Goal: Navigation & Orientation: Find specific page/section

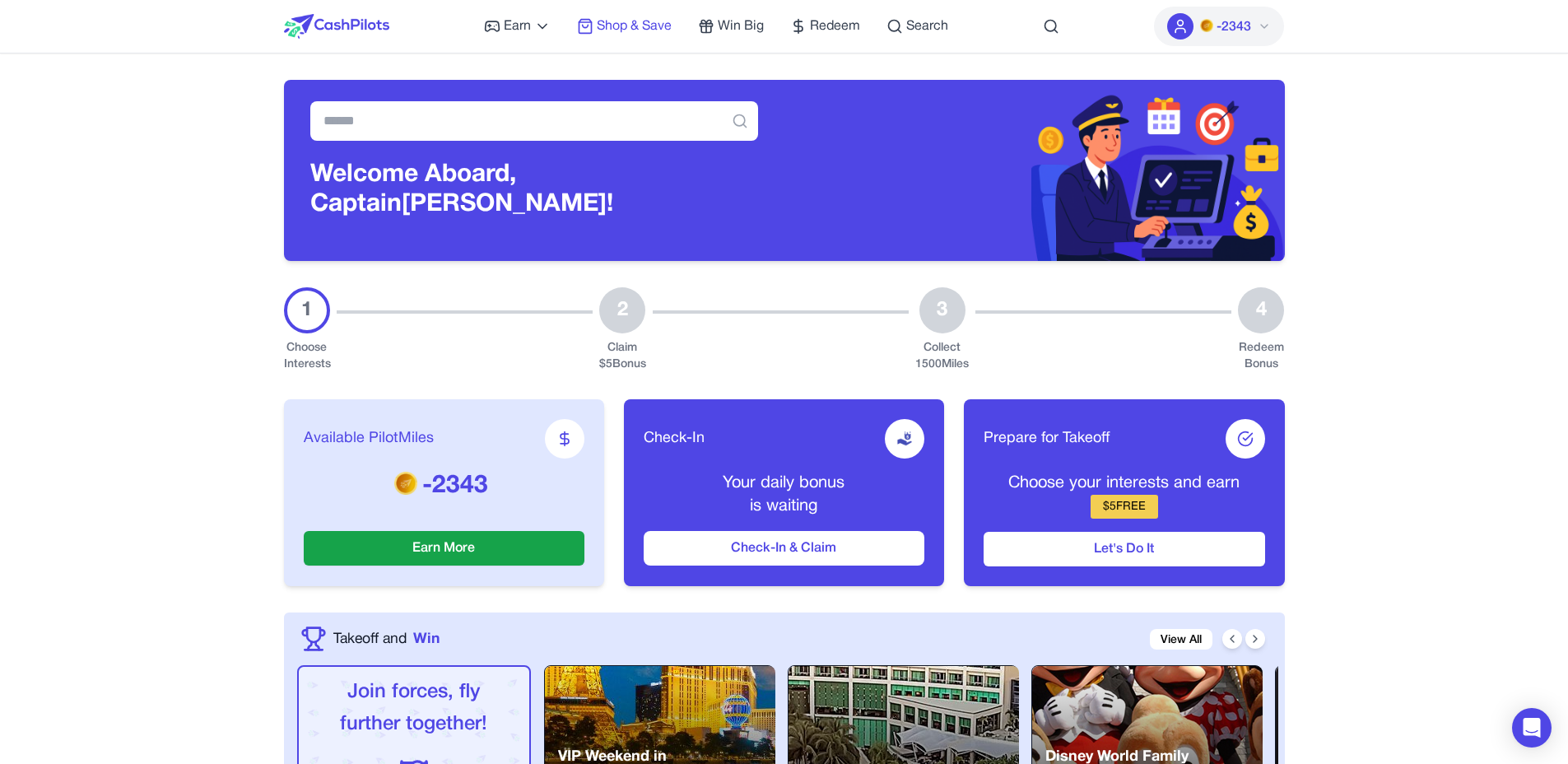
click at [638, 27] on span "Shop & Save" at bounding box center [634, 25] width 75 height 19
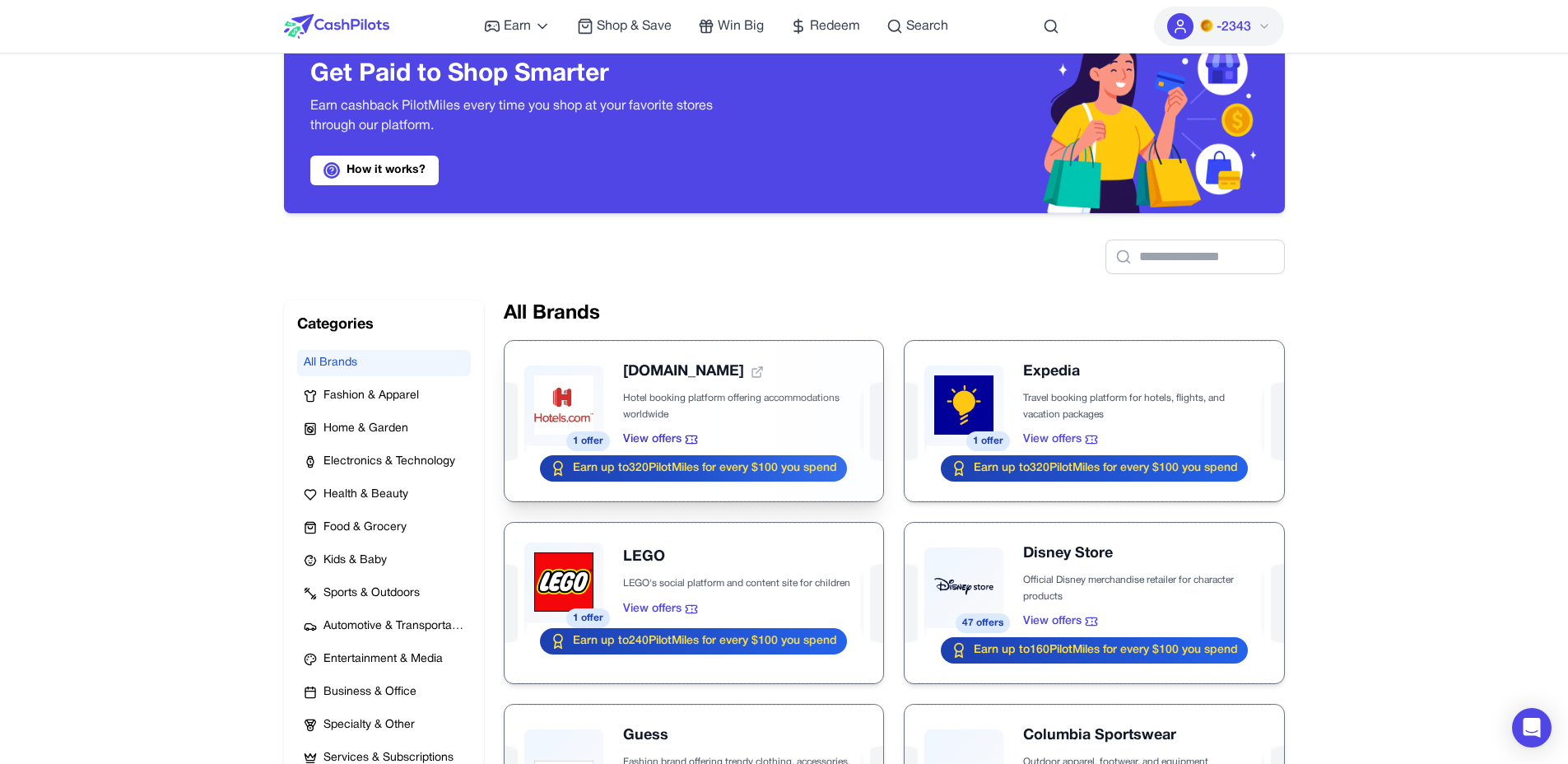
scroll to position [51, 0]
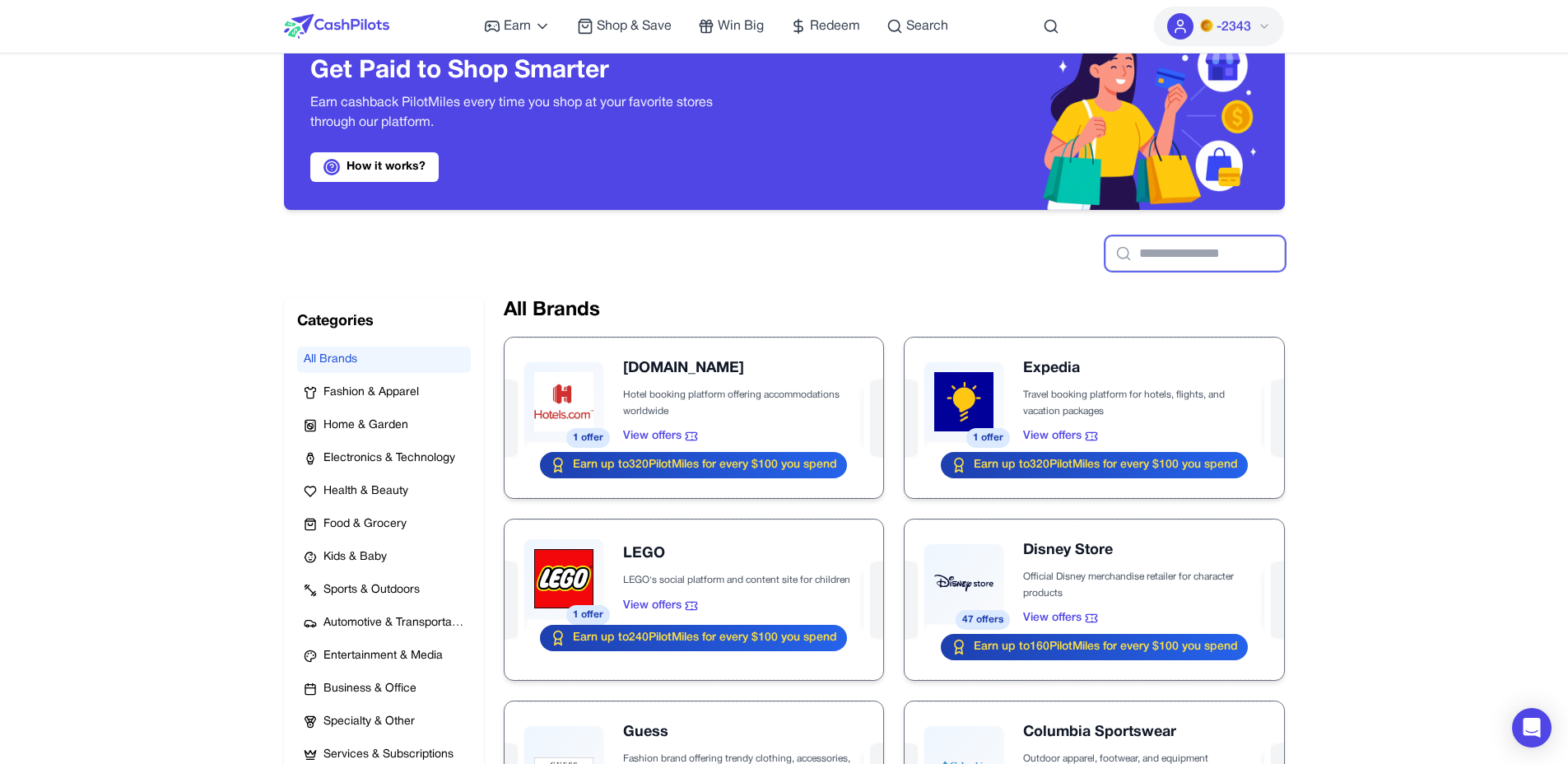
click at [1197, 264] on input "text" at bounding box center [1195, 253] width 180 height 35
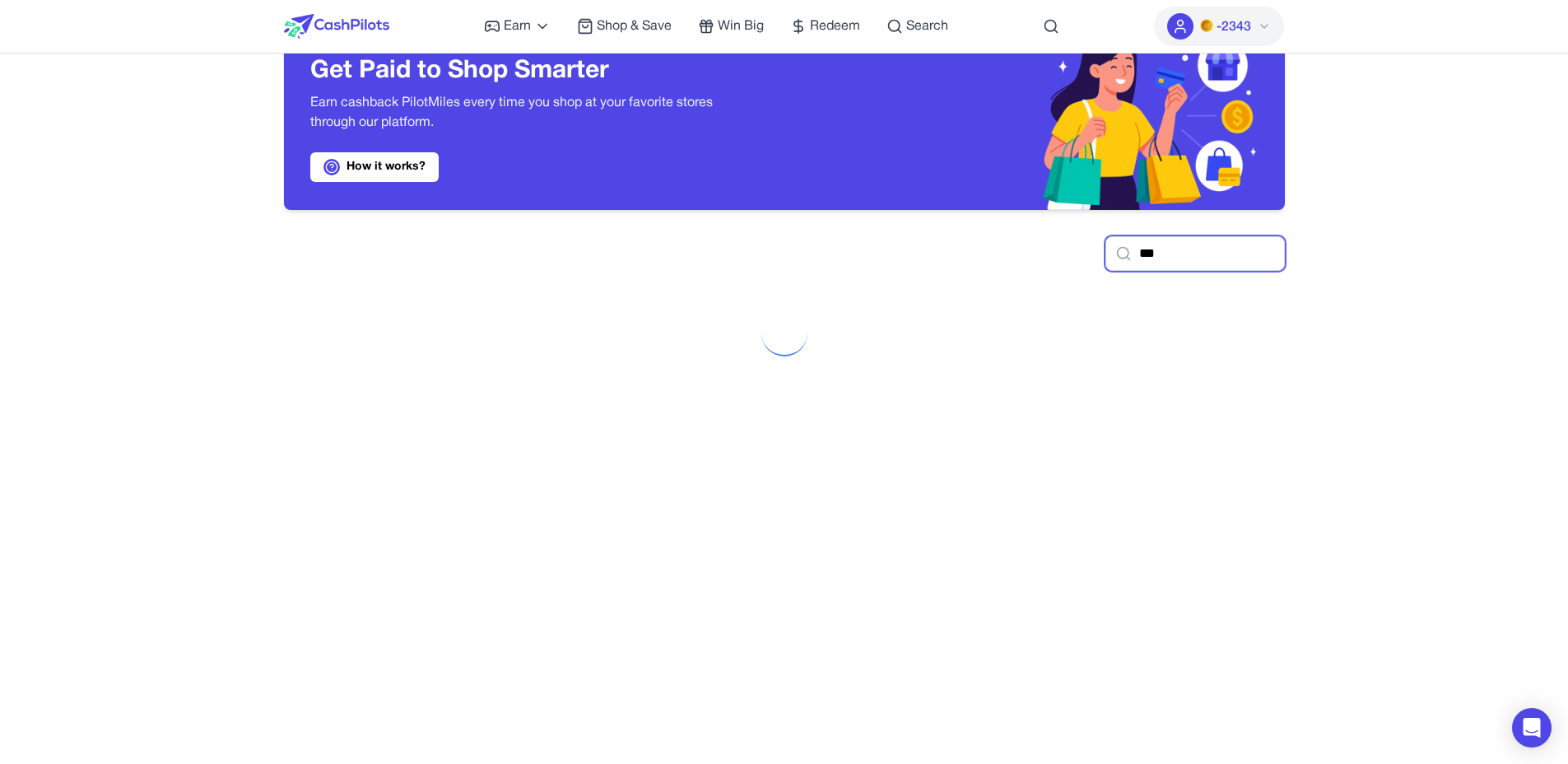
type input "****"
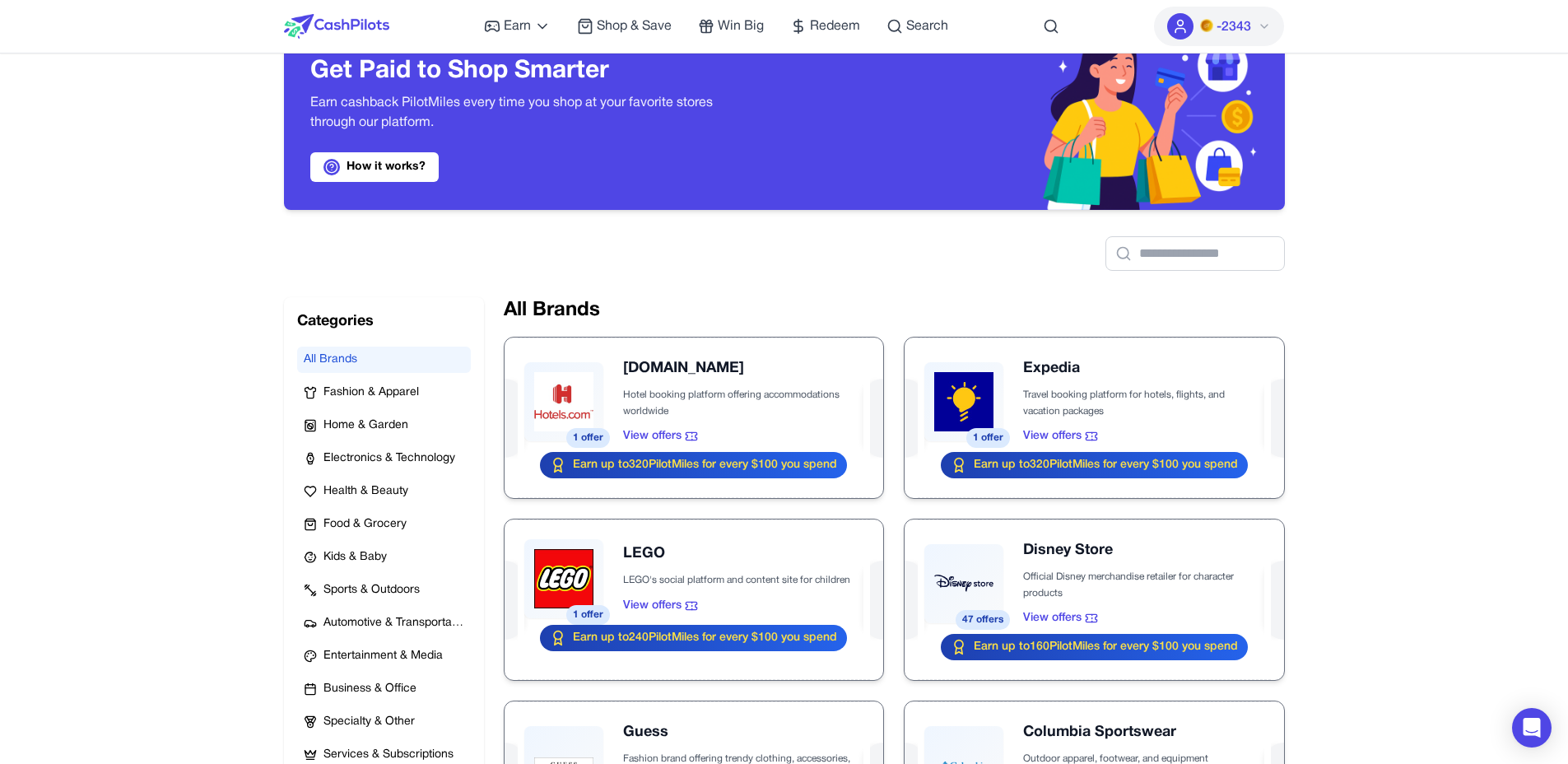
click at [817, 268] on div at bounding box center [784, 241] width 1001 height 61
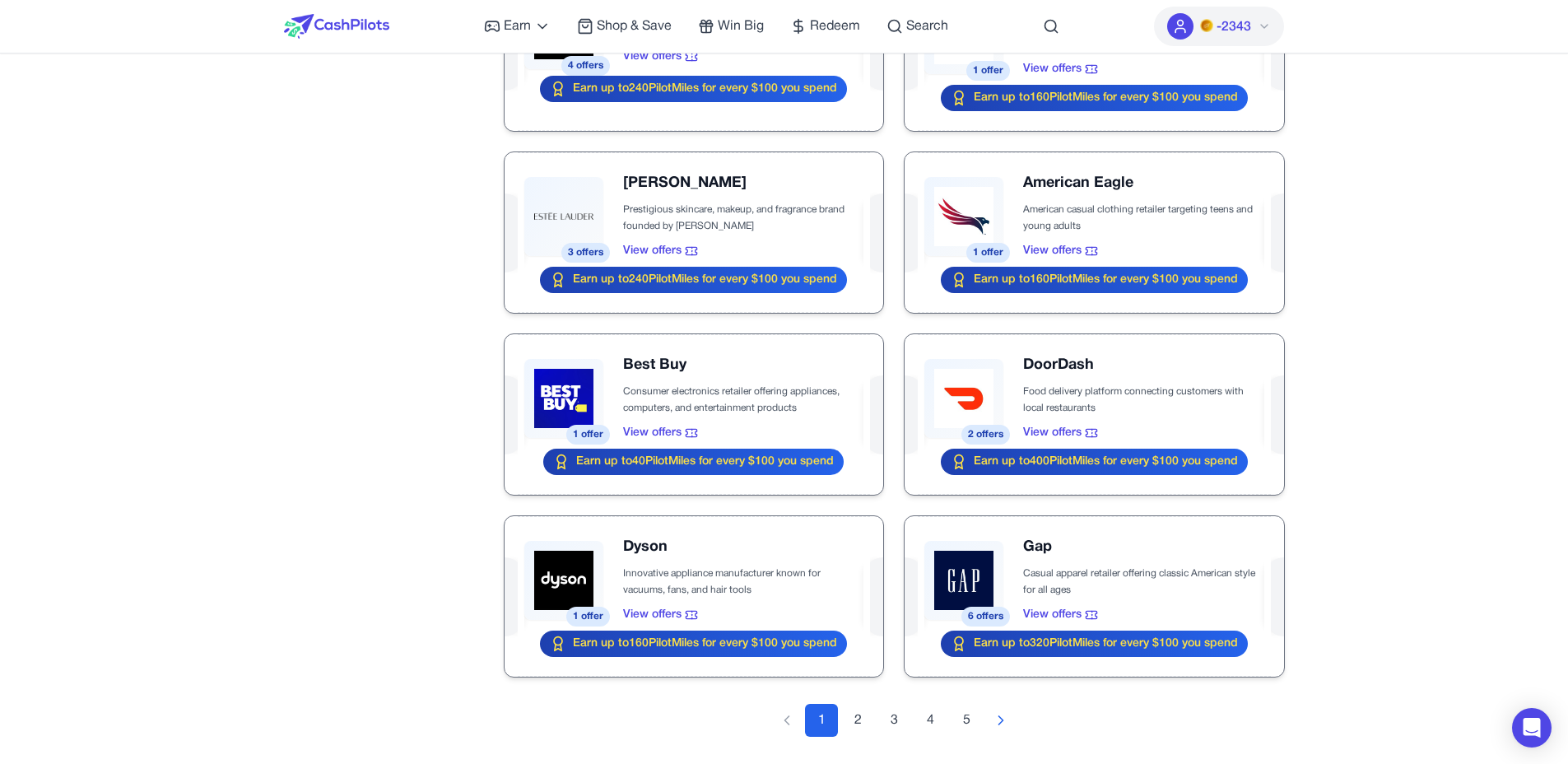
scroll to position [1537, 0]
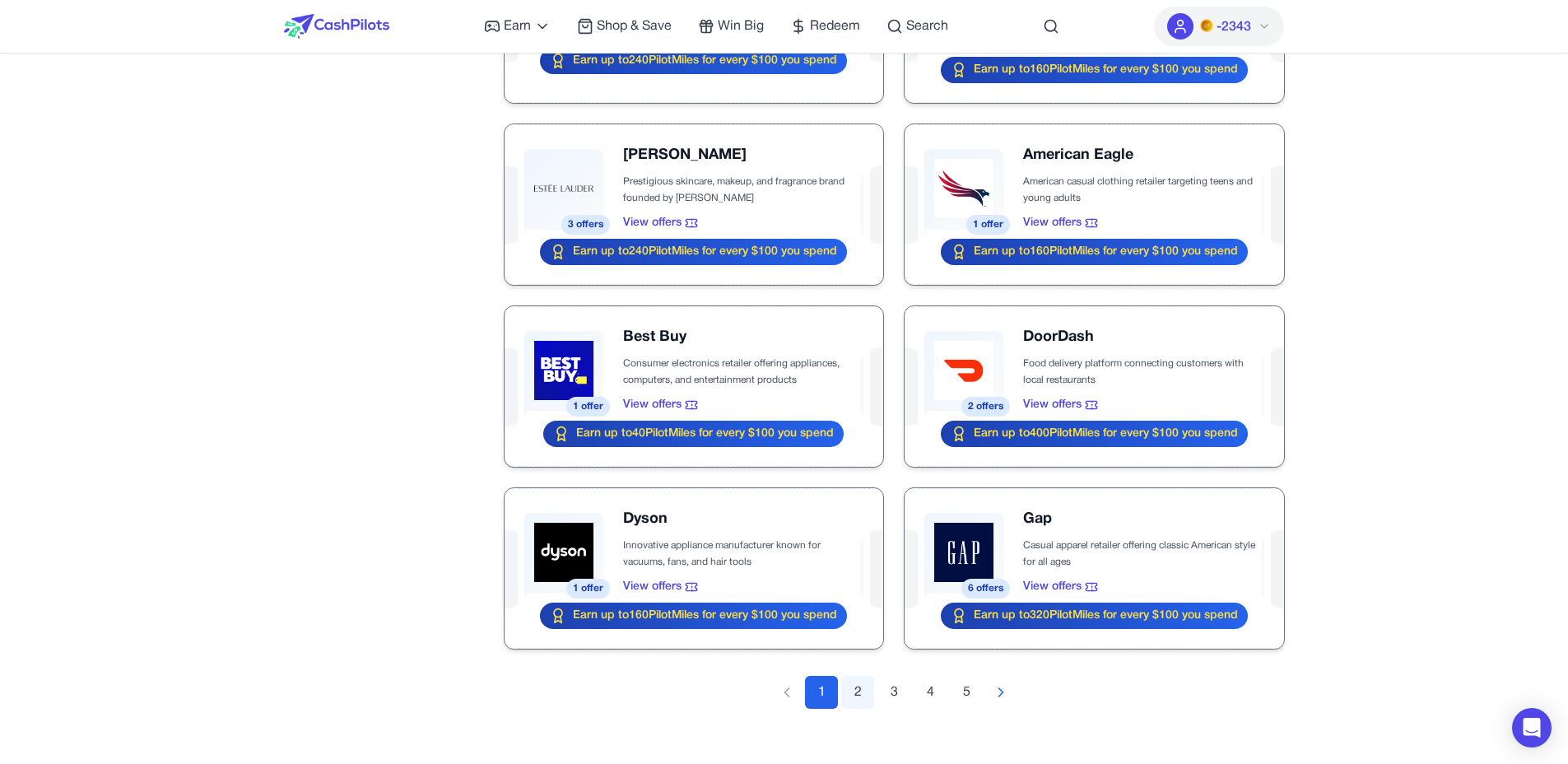
click at [856, 682] on button "2" at bounding box center [857, 691] width 33 height 33
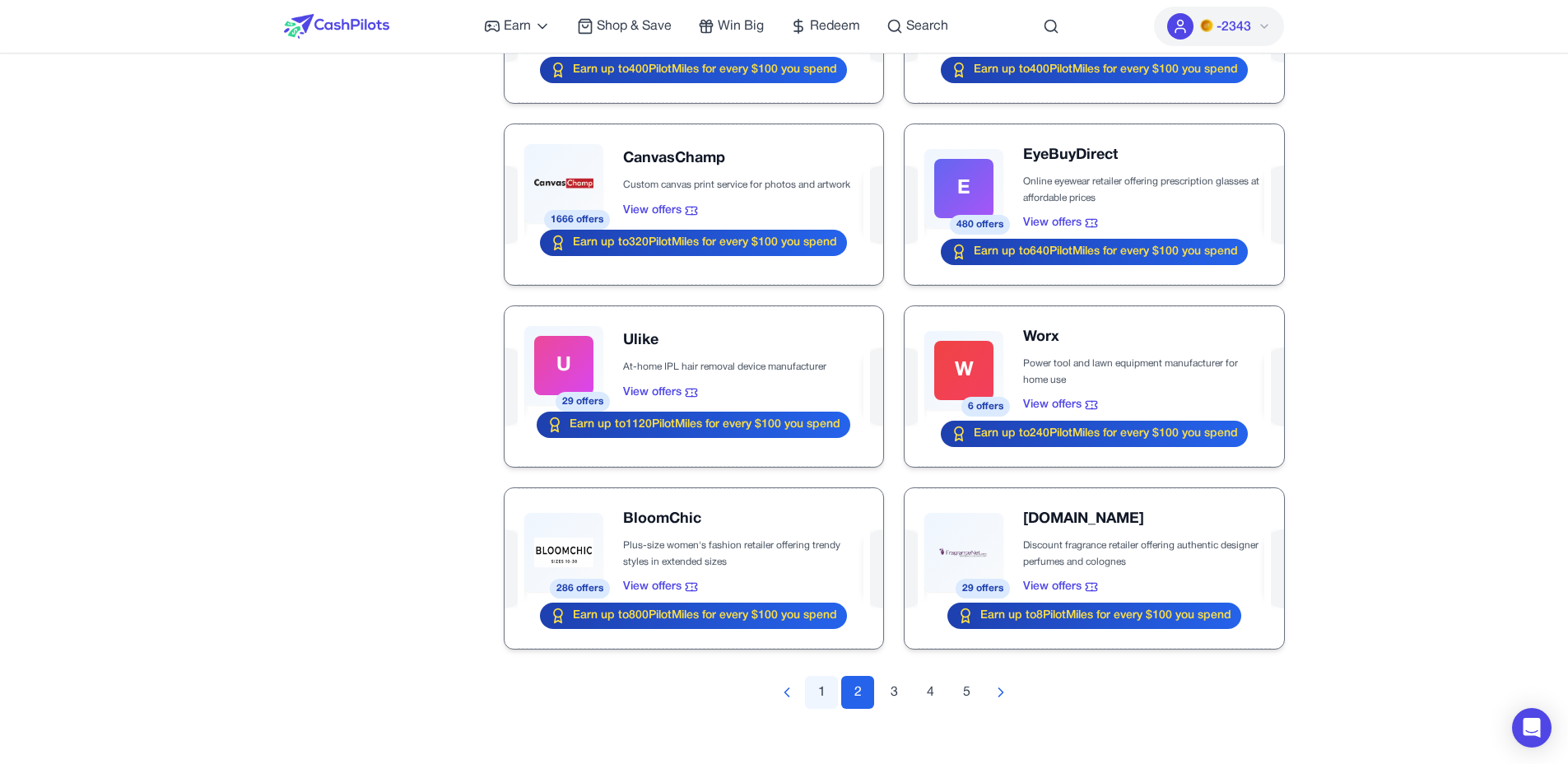
click at [820, 678] on button "1" at bounding box center [822, 691] width 33 height 33
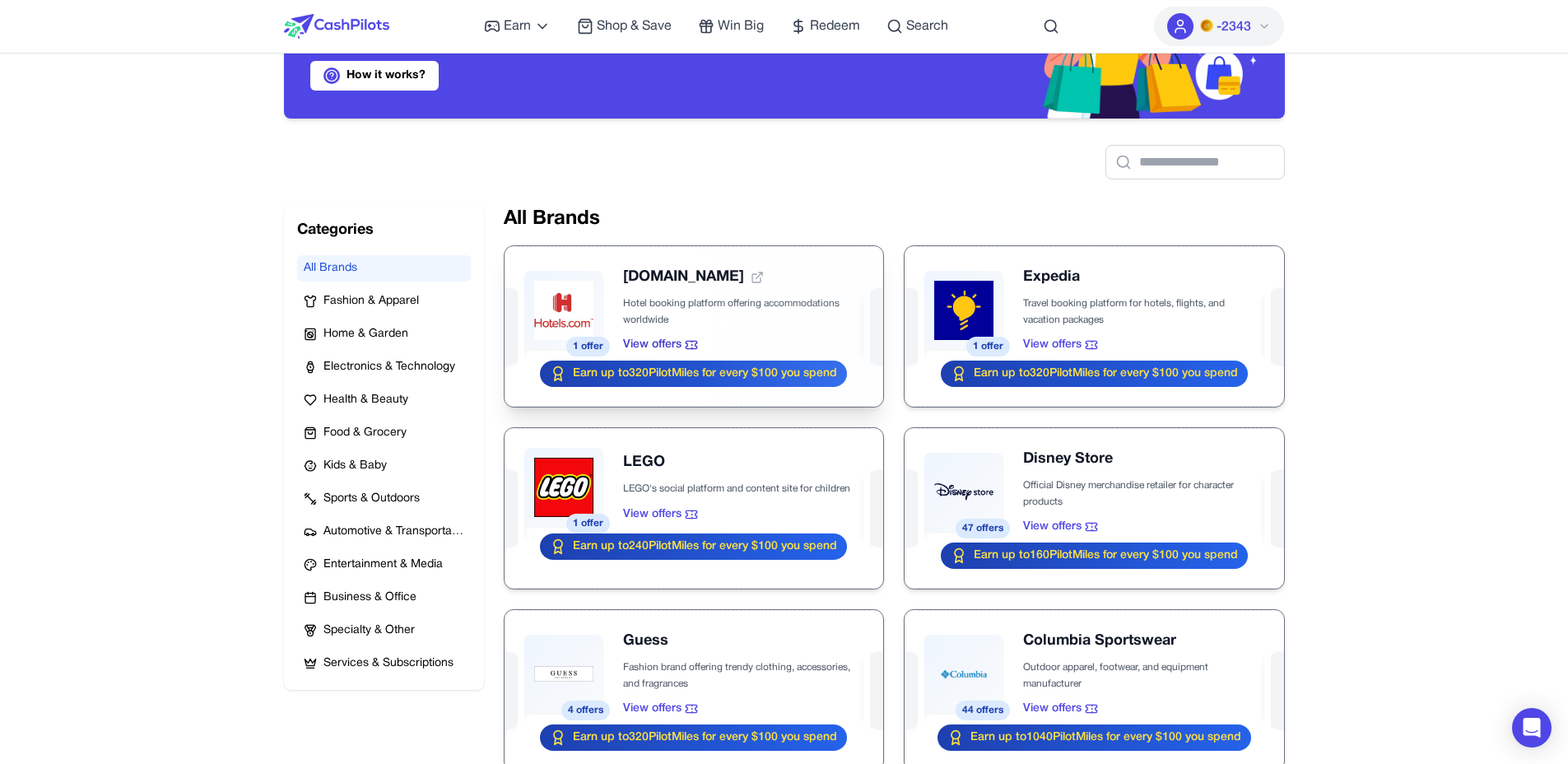
scroll to position [0, 0]
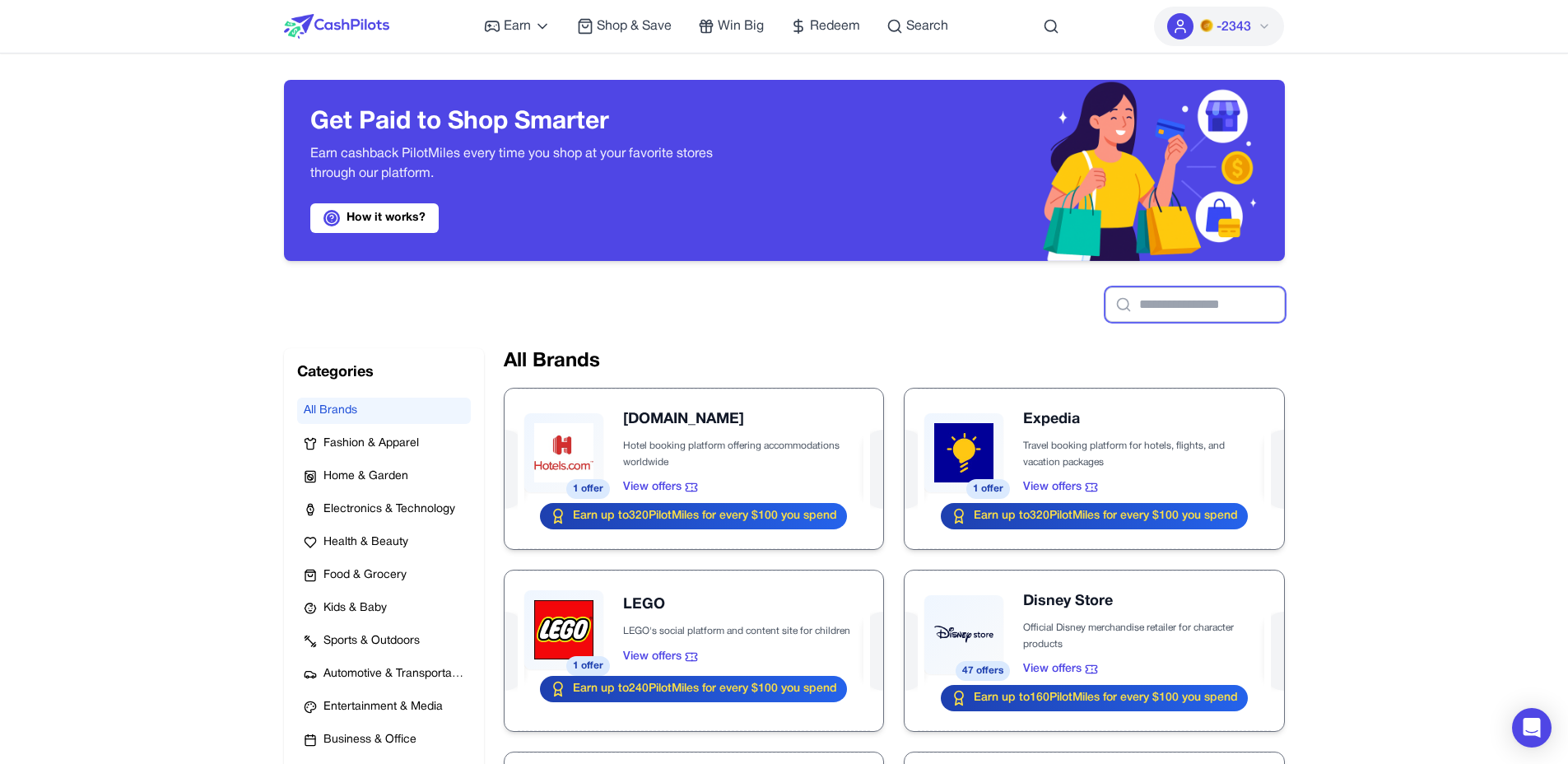
click at [1156, 306] on input "text" at bounding box center [1195, 304] width 180 height 35
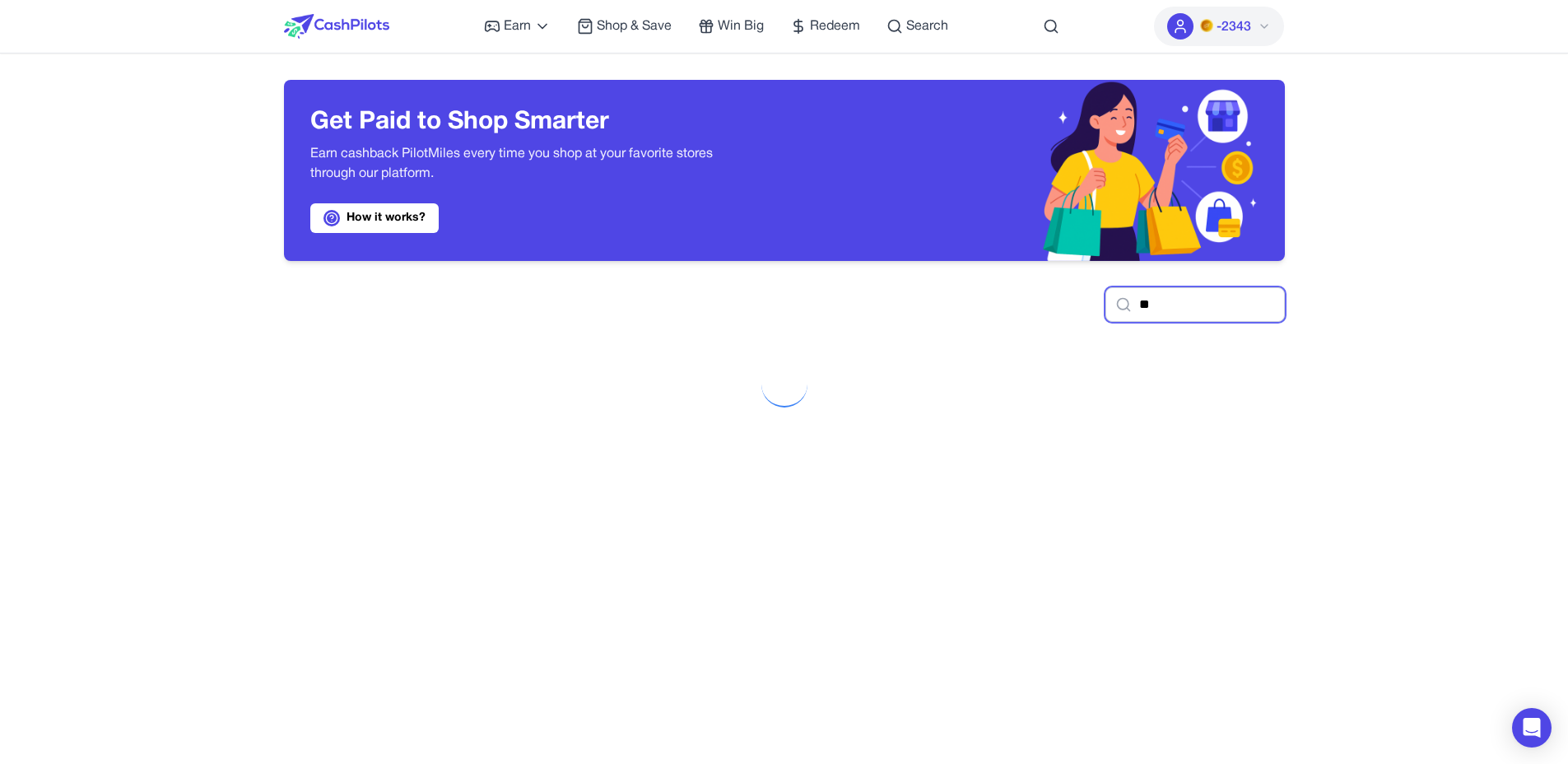
type input "*"
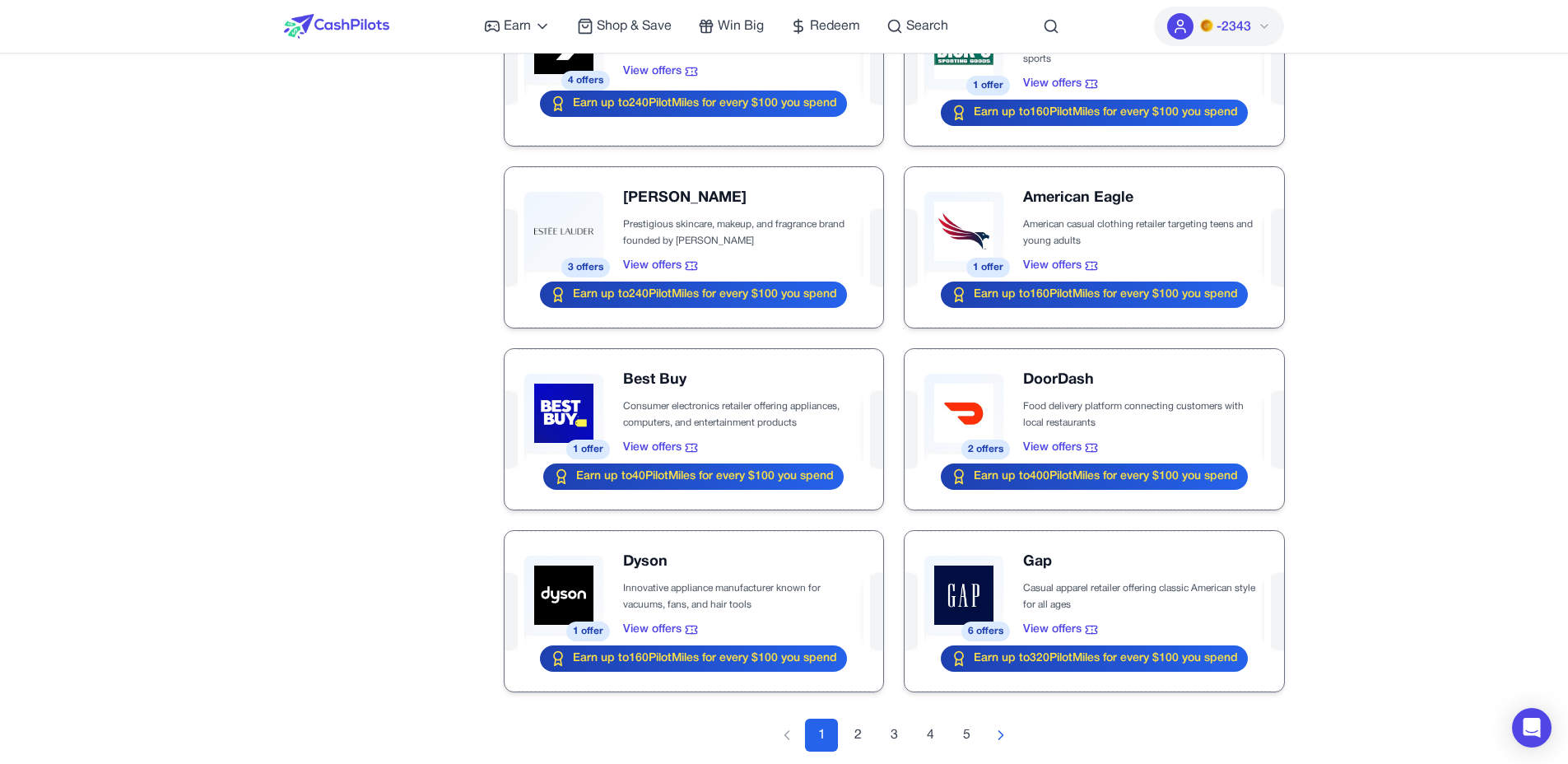
scroll to position [1510, 0]
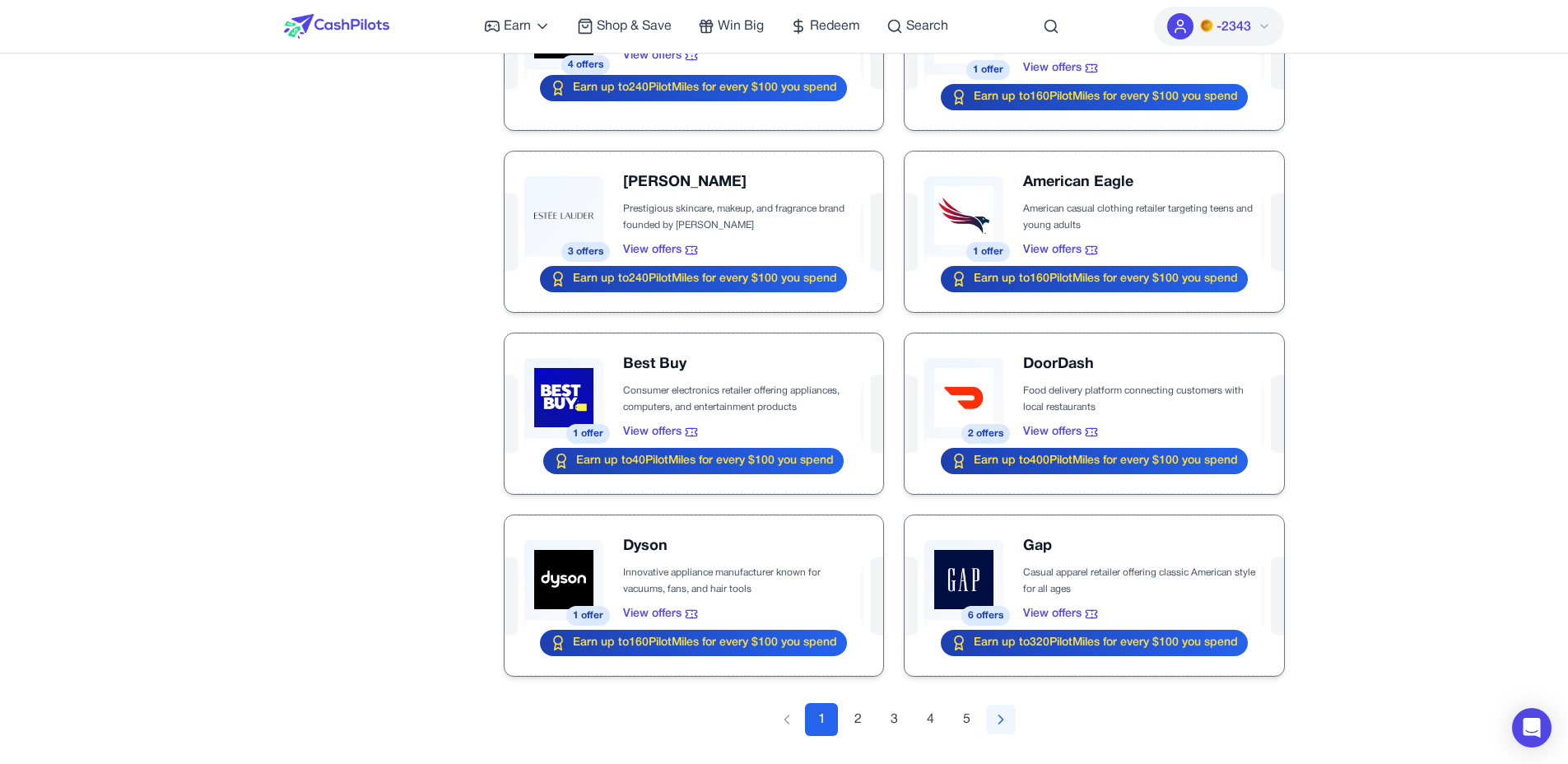
click at [1009, 719] on button "Next page" at bounding box center [1001, 719] width 30 height 30
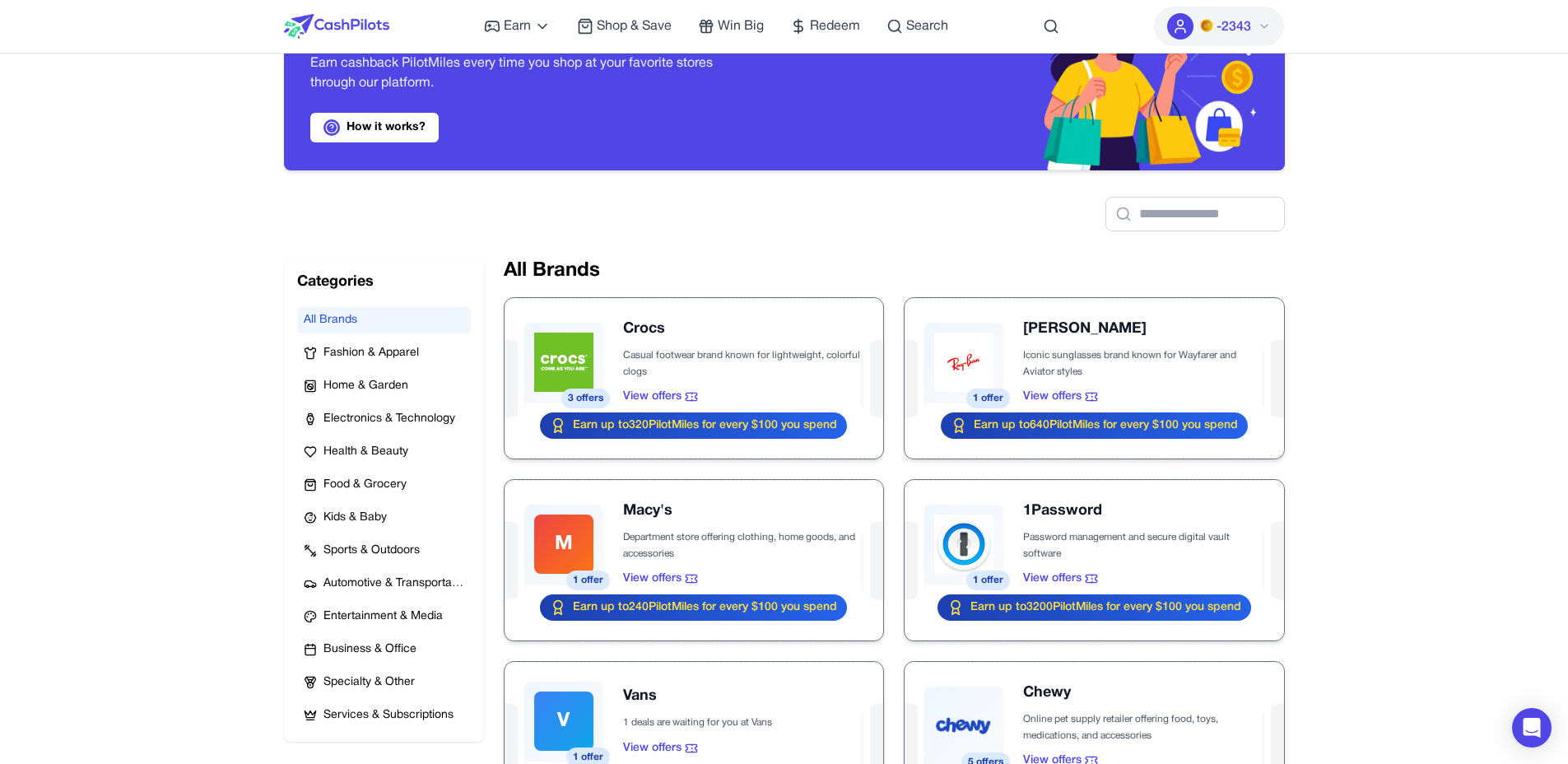
scroll to position [0, 0]
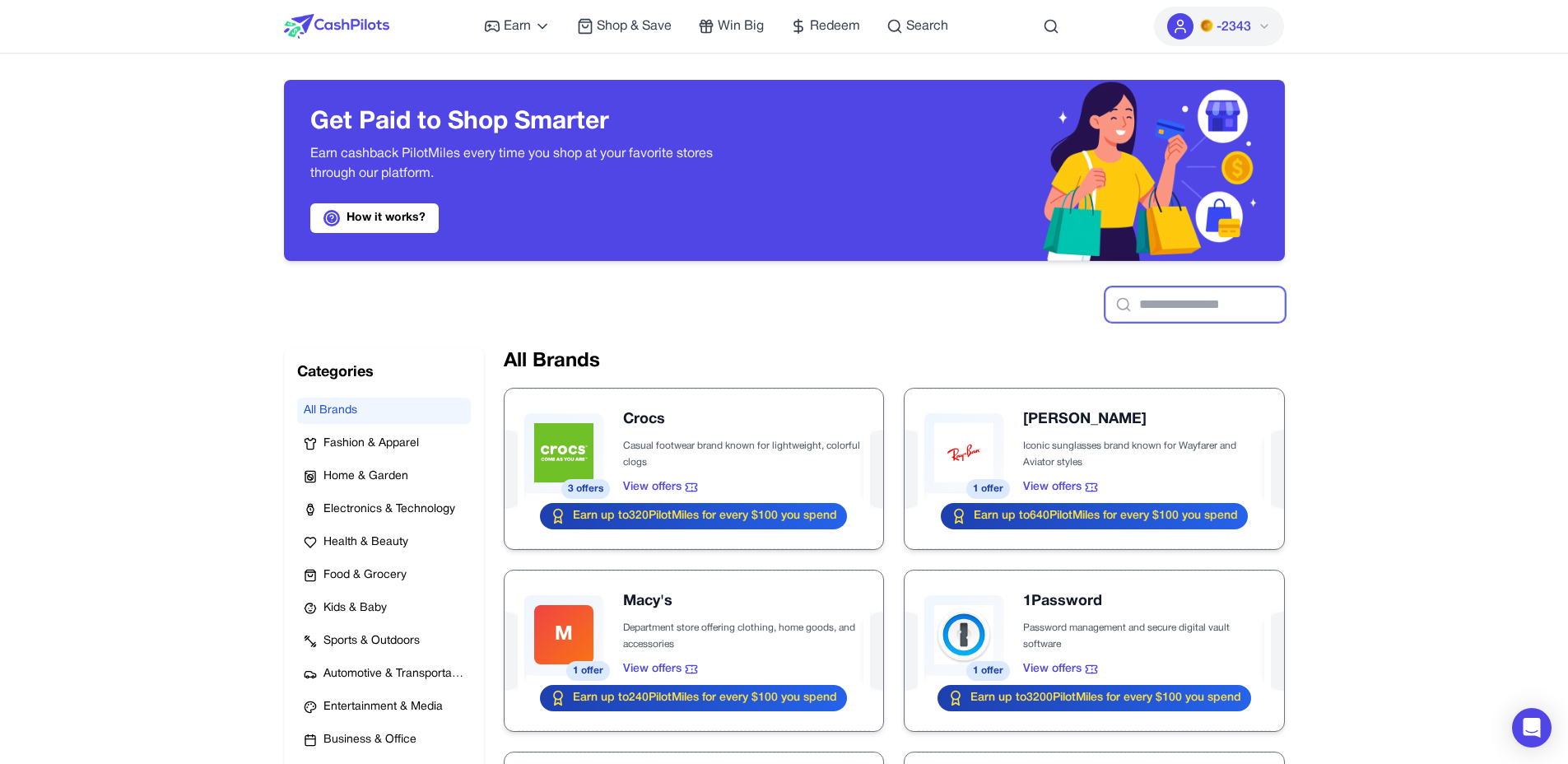
click at [1176, 302] on input "text" at bounding box center [1195, 304] width 180 height 35
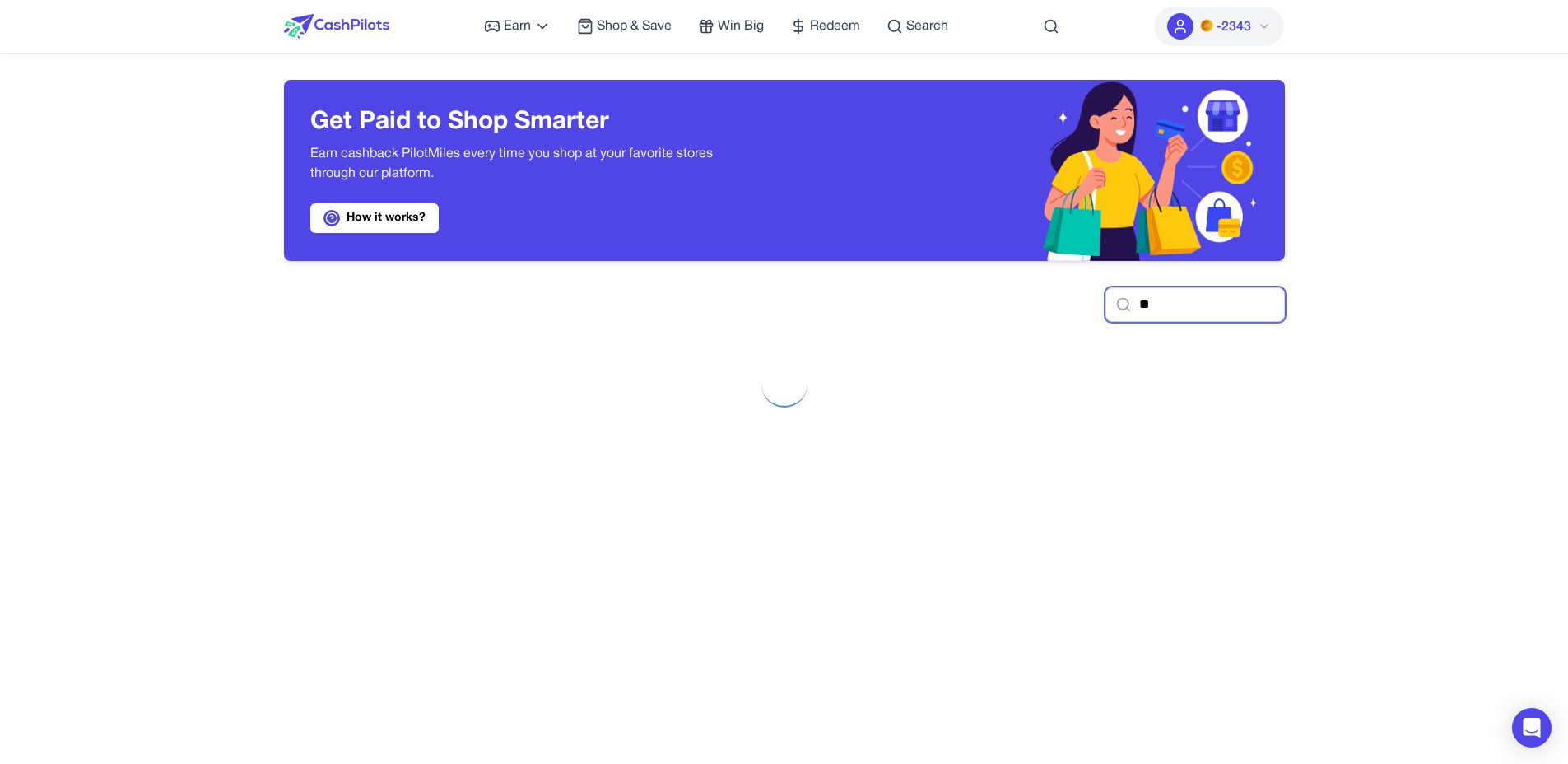
type input "***"
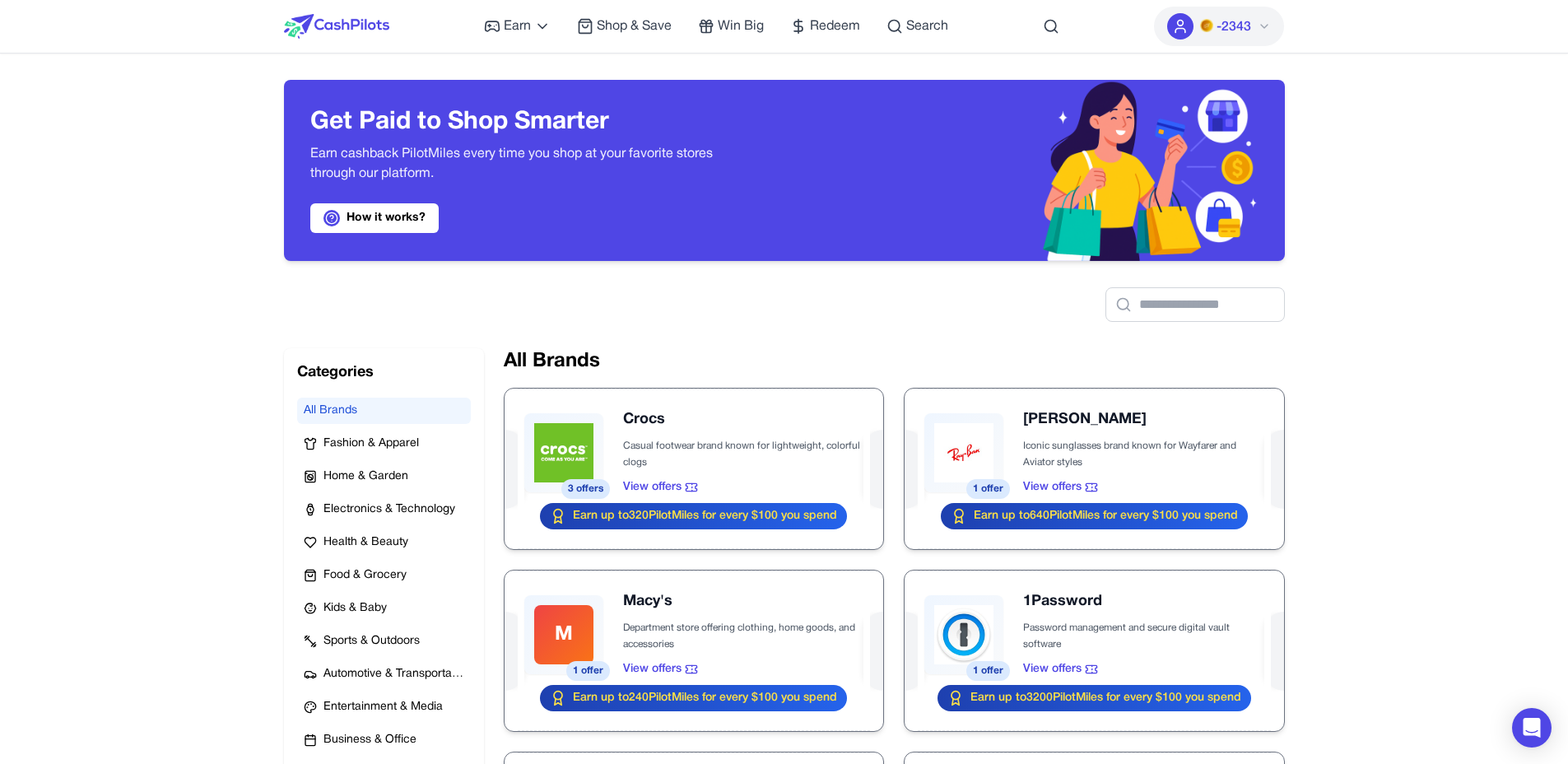
click at [1240, 21] on span "-2343" at bounding box center [1234, 26] width 35 height 19
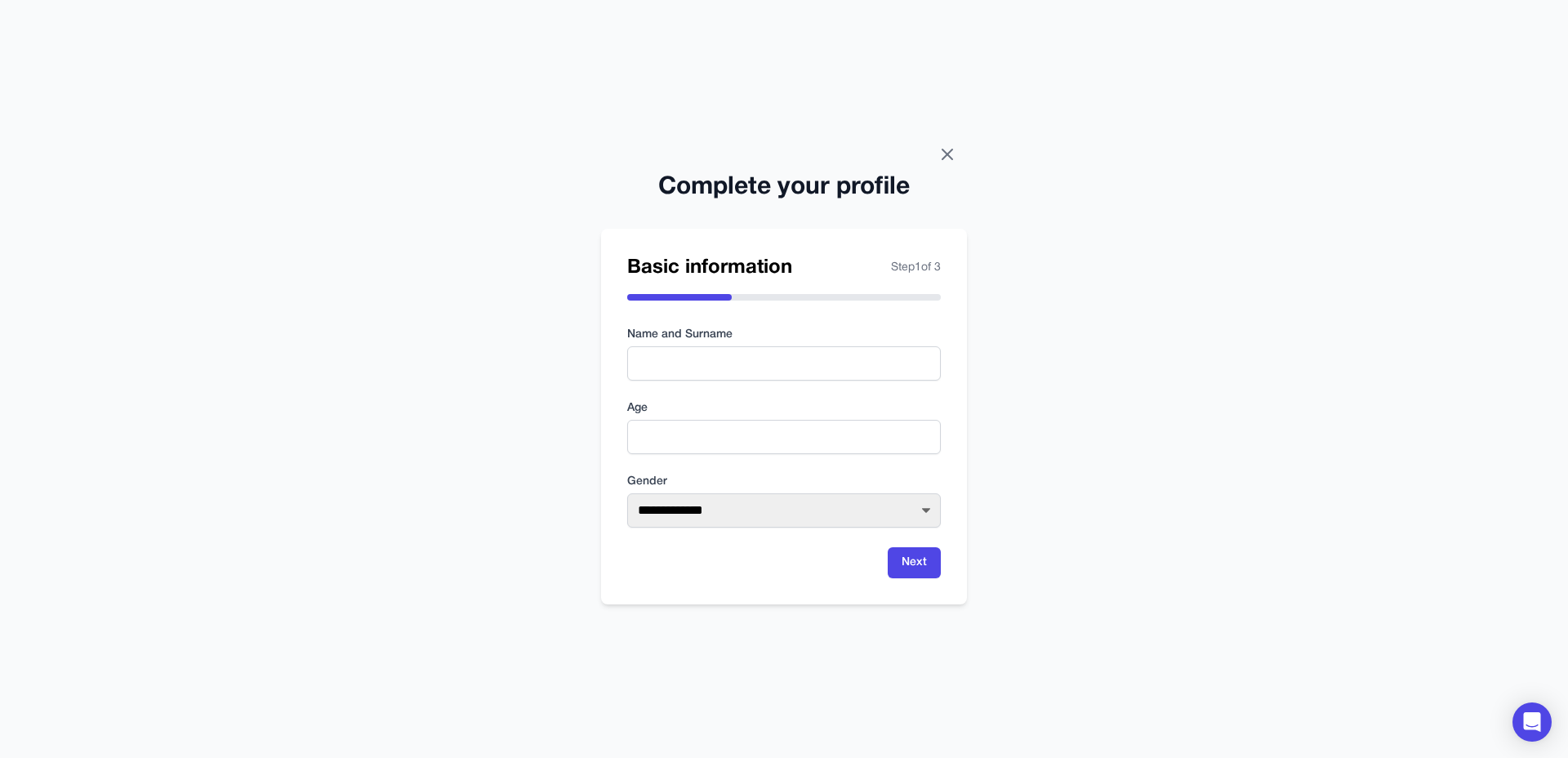
click at [948, 157] on icon at bounding box center [946, 154] width 19 height 19
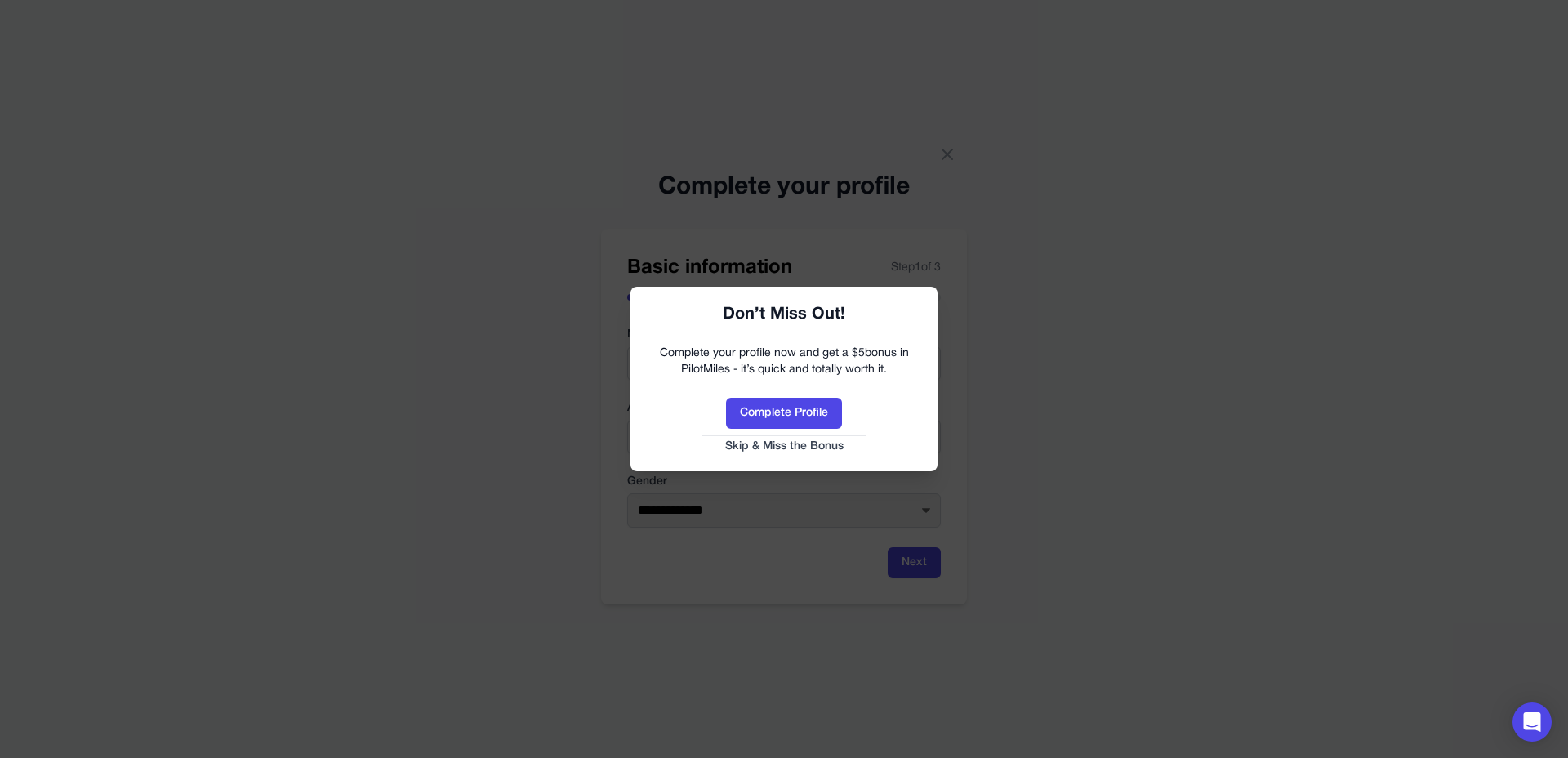
click at [823, 448] on button "Skip & Miss the Bonus" at bounding box center [784, 446] width 275 height 16
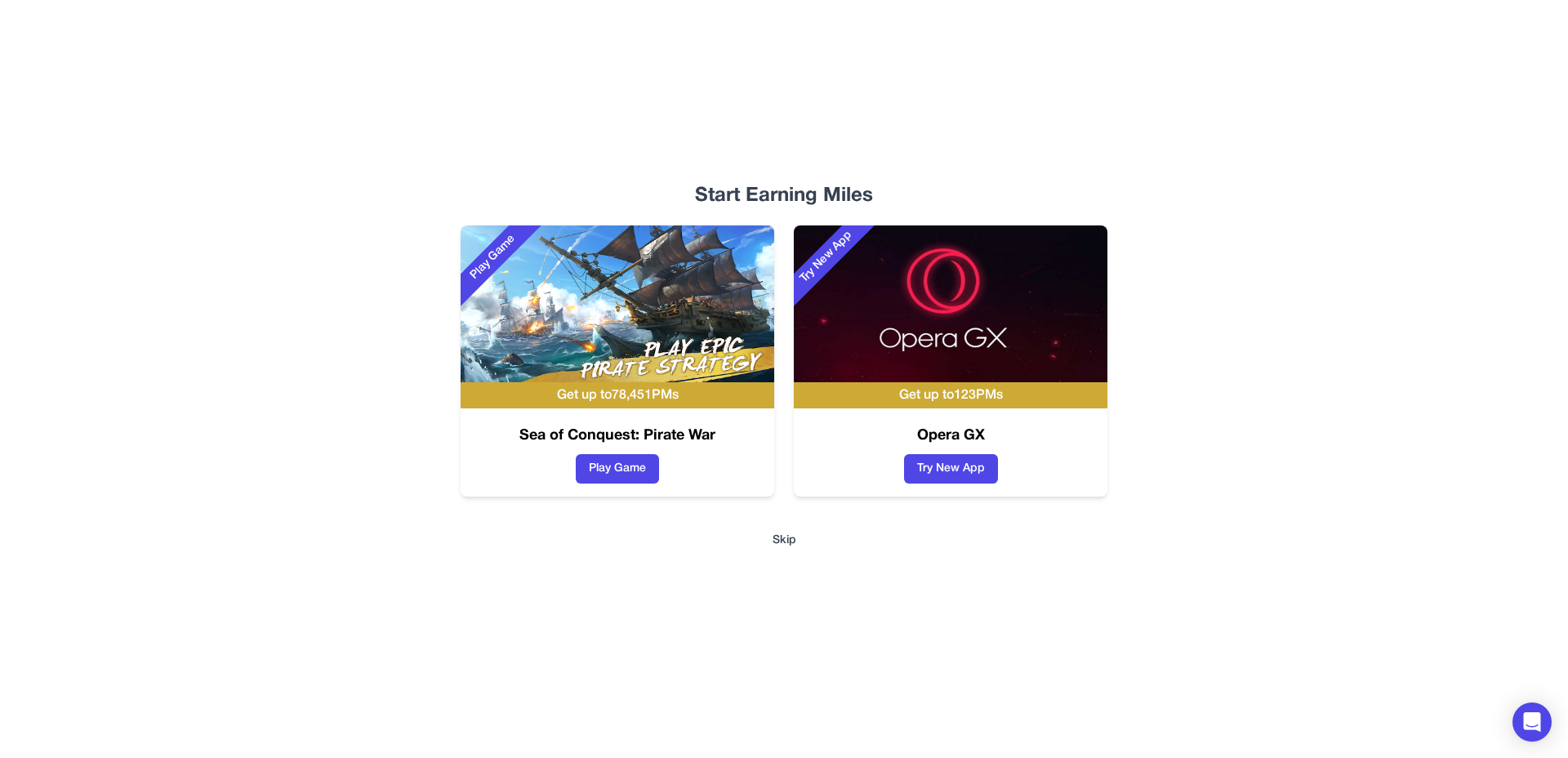
click at [779, 536] on button "Skip" at bounding box center [784, 540] width 23 height 16
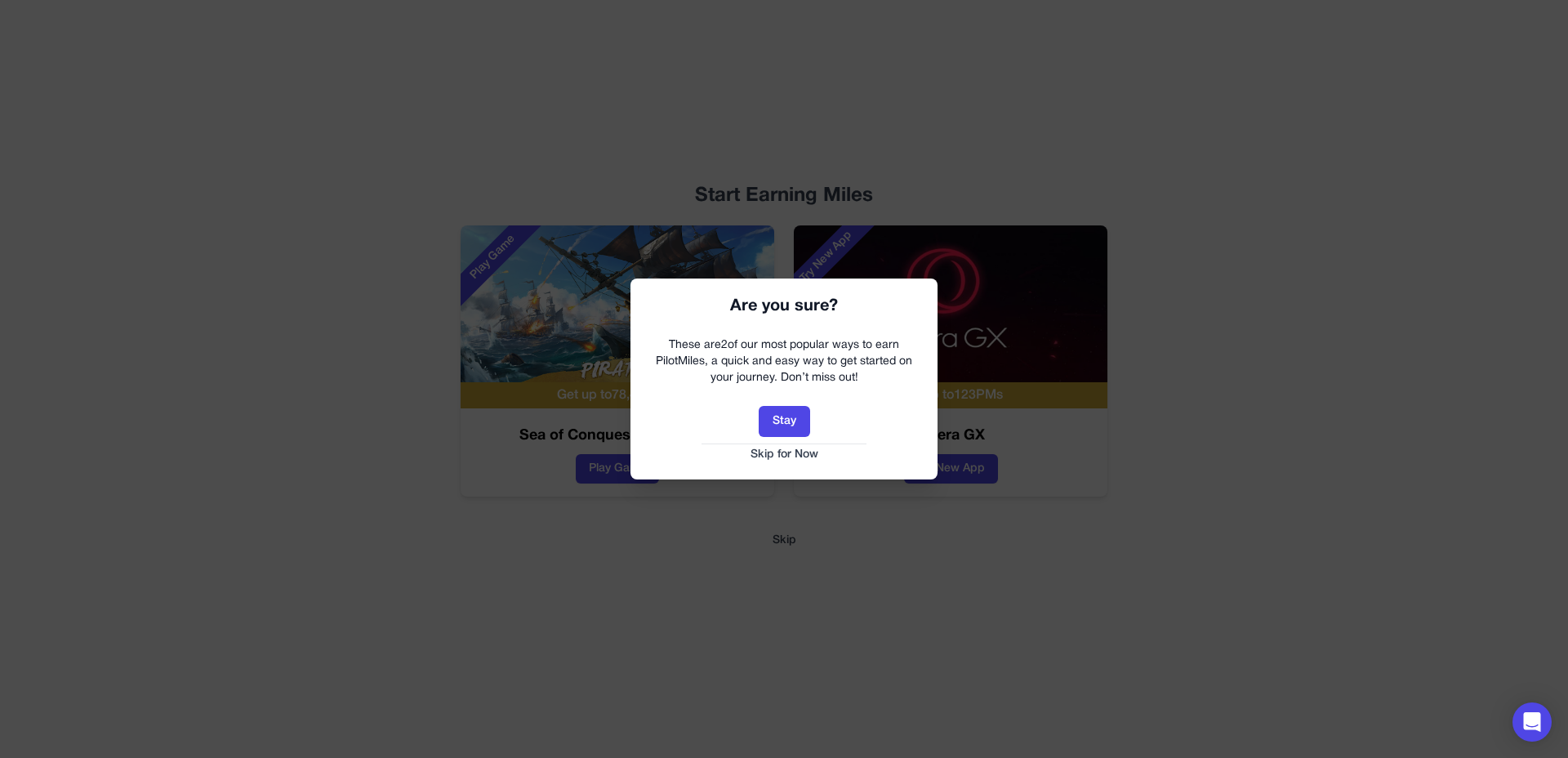
click at [782, 459] on button "Skip for Now" at bounding box center [784, 454] width 275 height 16
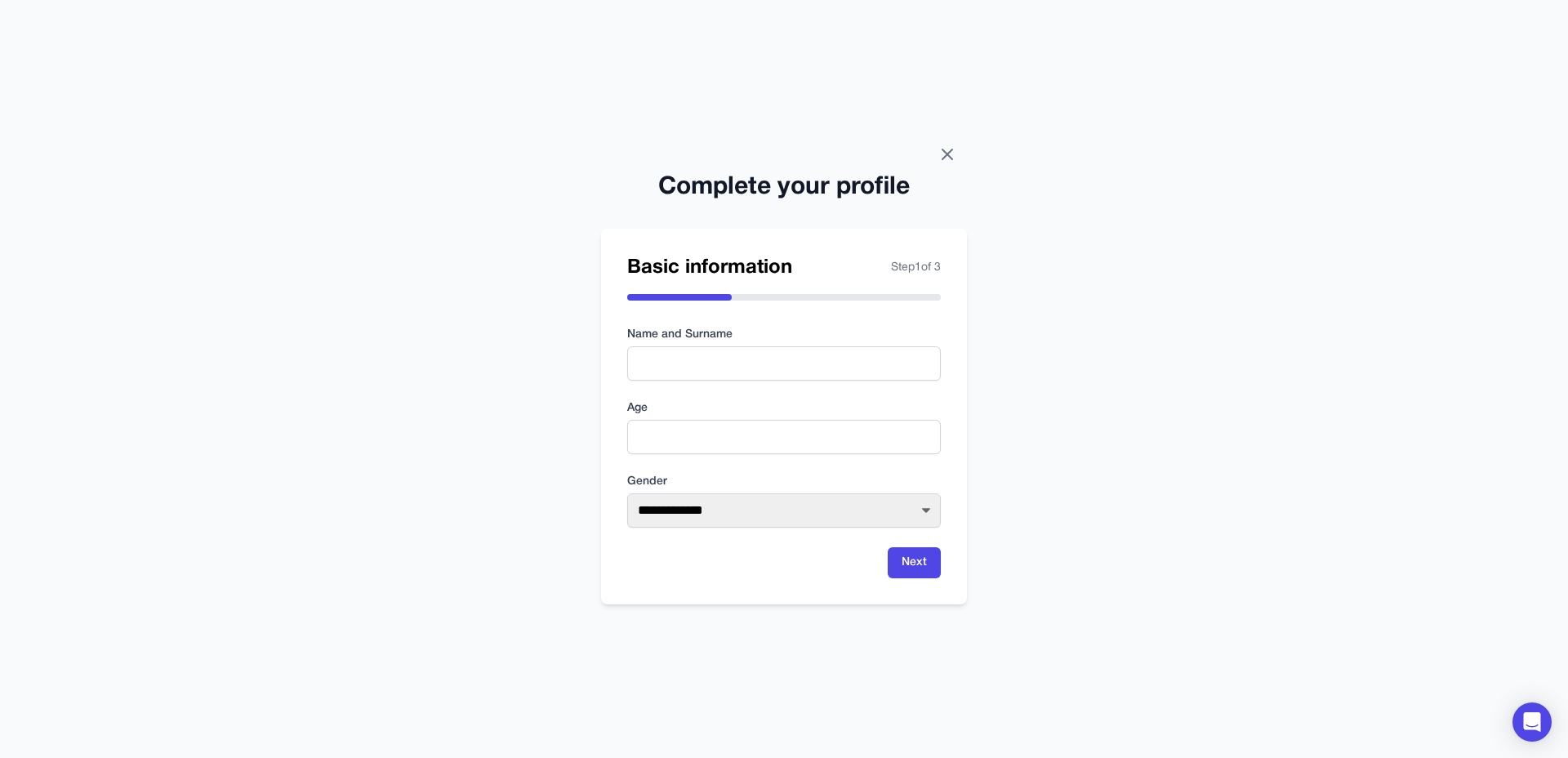
click at [948, 156] on icon at bounding box center [947, 154] width 10 height 10
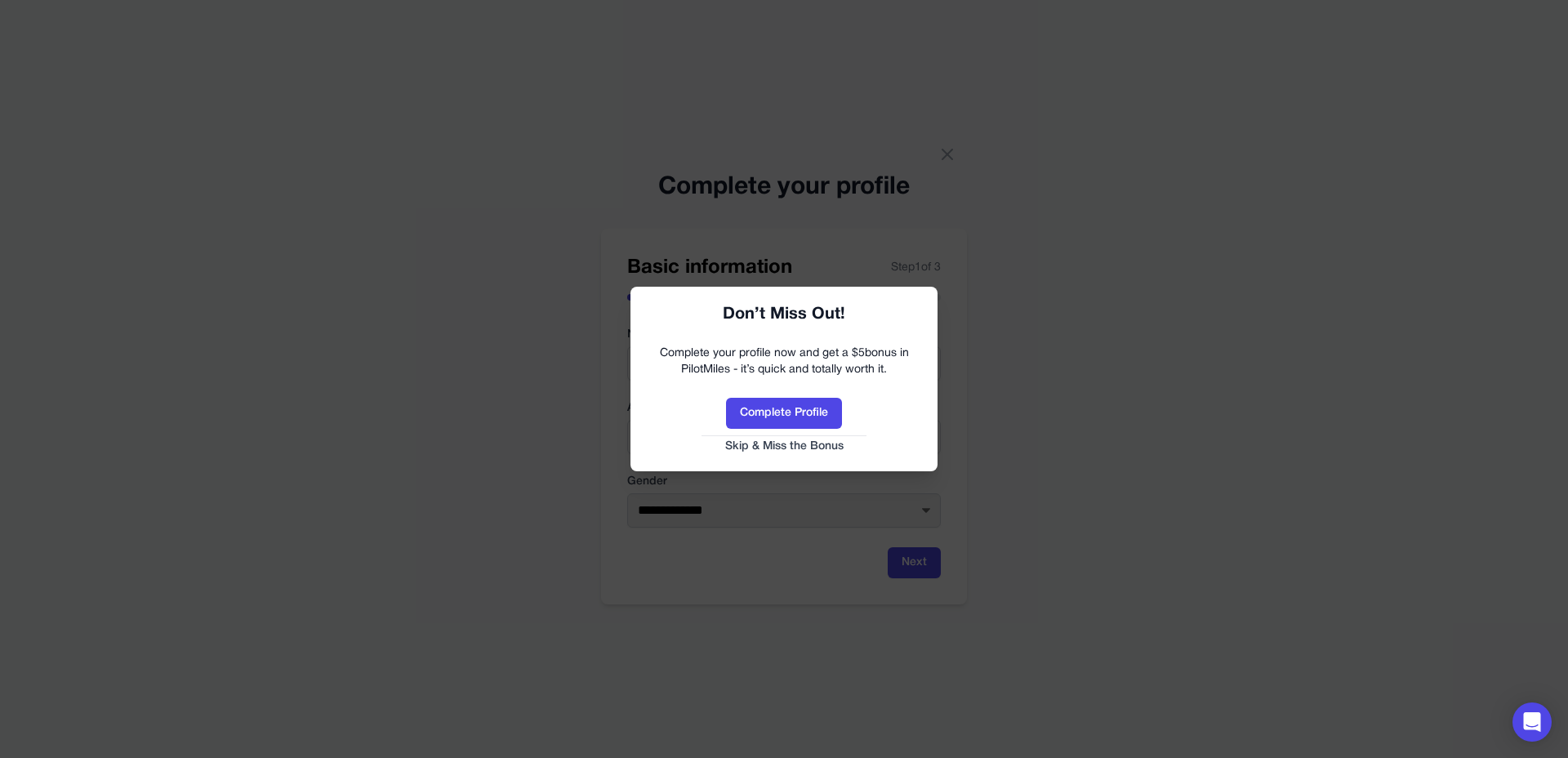
click at [802, 446] on button "Skip & Miss the Bonus" at bounding box center [784, 446] width 275 height 16
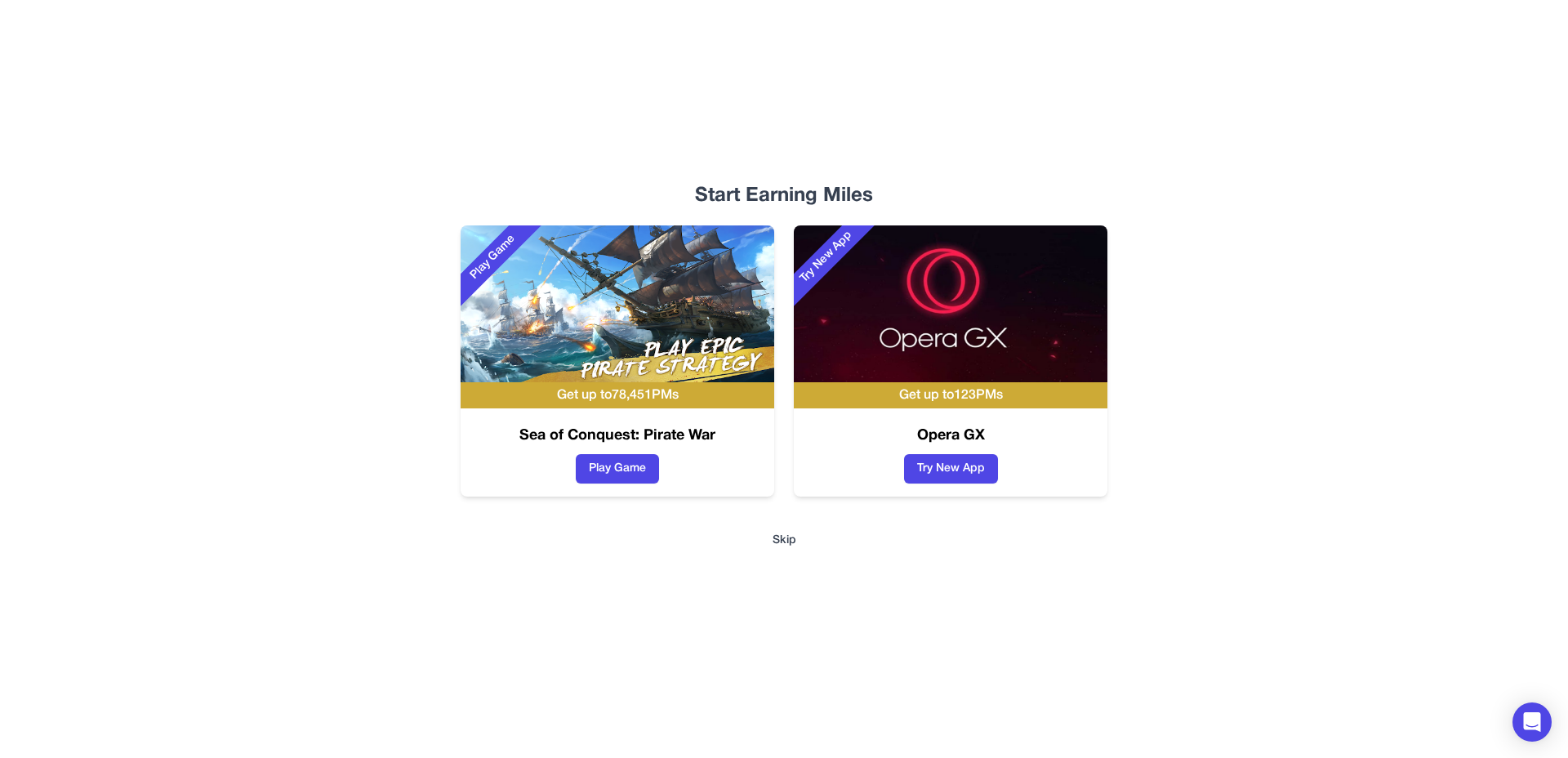
click at [784, 544] on button "Skip" at bounding box center [784, 540] width 23 height 16
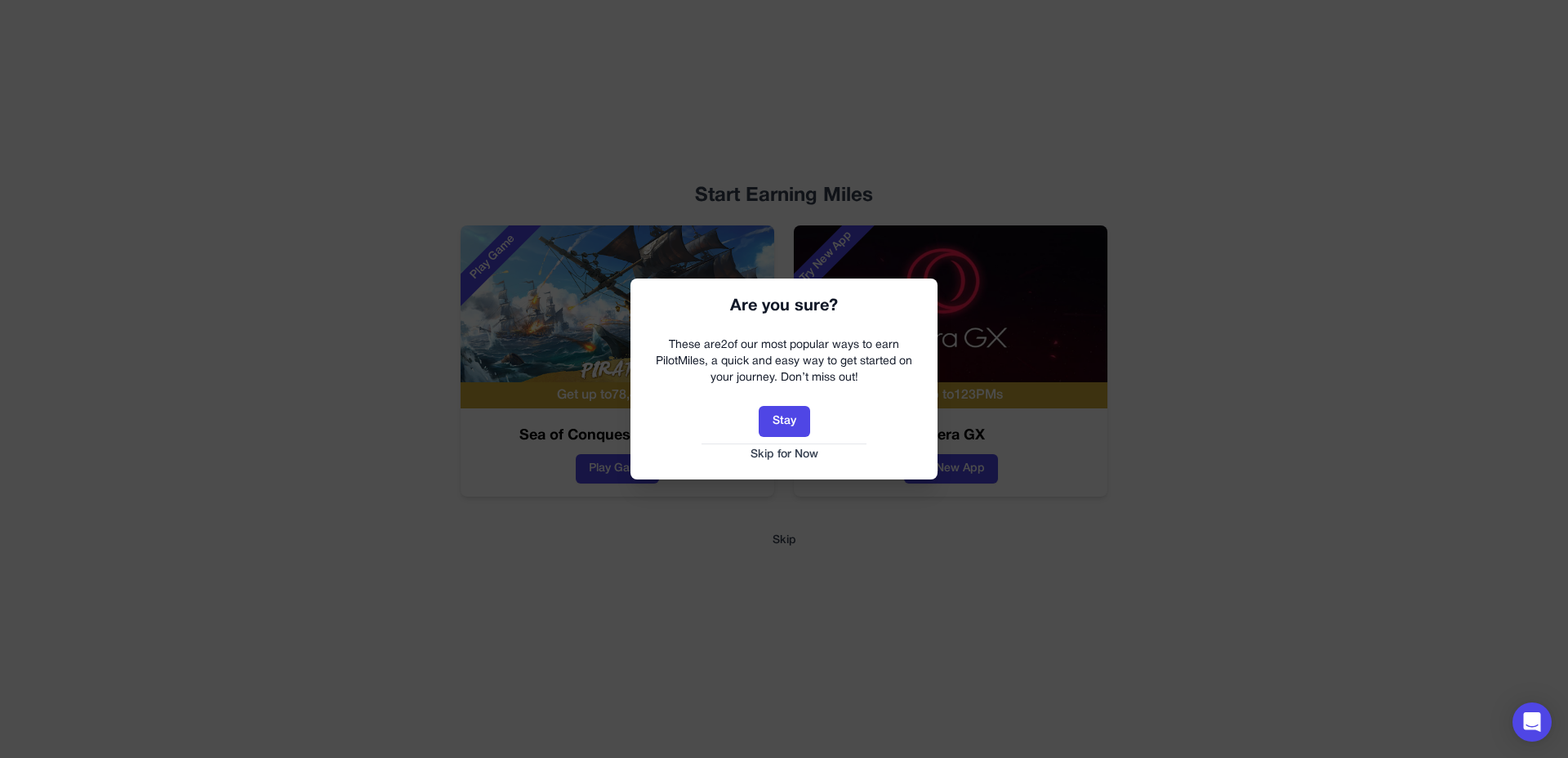
click at [793, 450] on button "Skip for Now" at bounding box center [784, 454] width 275 height 16
